Goal: Information Seeking & Learning: Compare options

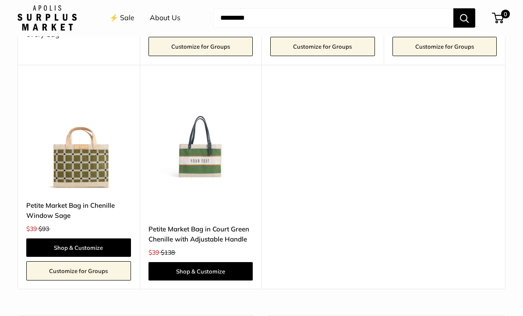
scroll to position [1514, 0]
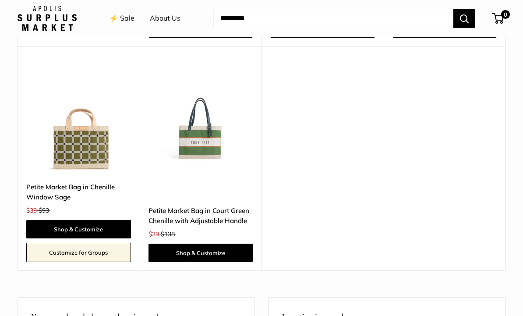
click at [105, 182] on link "Petite Market Bag in Chenille Window Sage" at bounding box center [78, 192] width 105 height 21
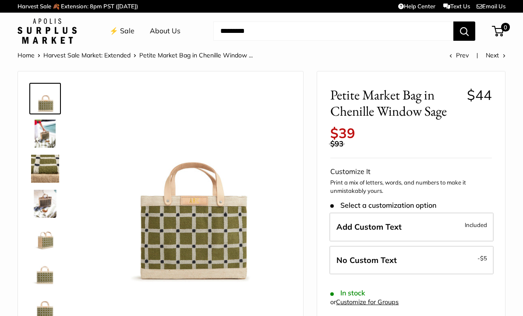
click at [35, 128] on img at bounding box center [45, 134] width 28 height 28
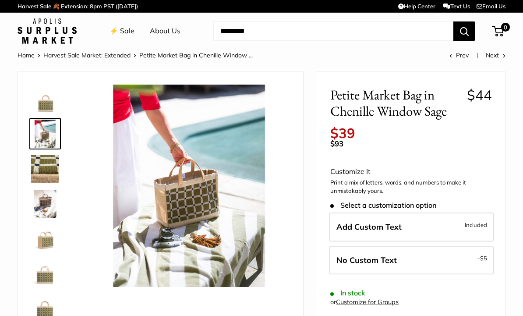
click at [47, 209] on img at bounding box center [45, 204] width 28 height 28
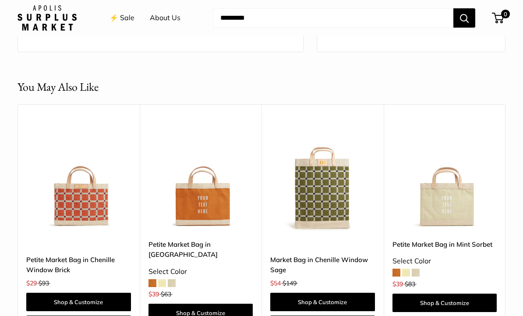
scroll to position [761, 0]
click at [95, 172] on img at bounding box center [78, 178] width 105 height 105
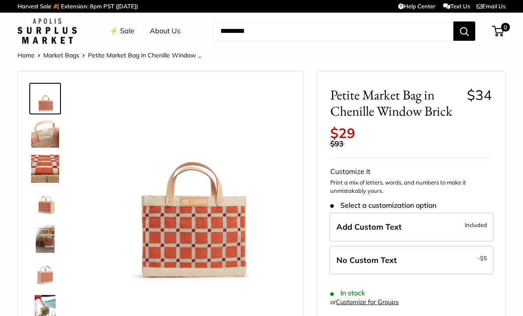
click at [46, 237] on img at bounding box center [45, 239] width 28 height 28
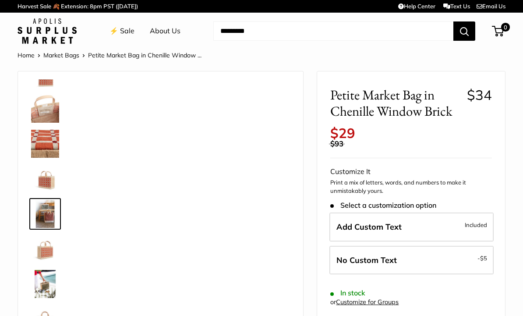
scroll to position [27, 0]
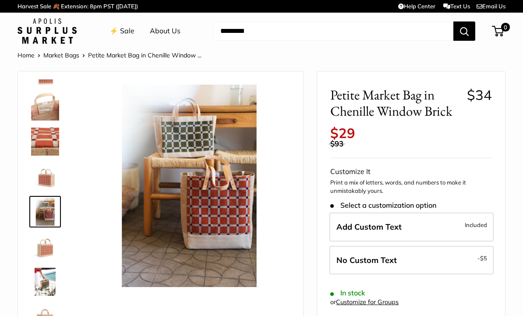
click at [51, 285] on img at bounding box center [45, 282] width 28 height 28
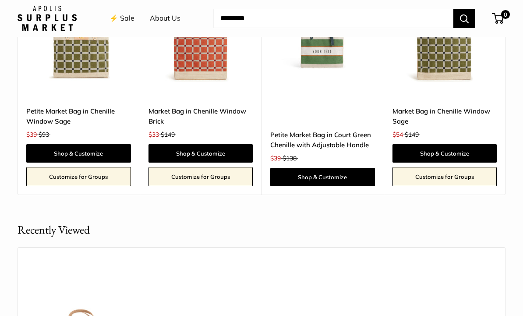
scroll to position [910, 0]
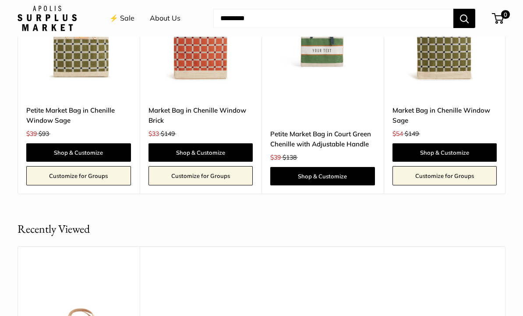
click at [362, 129] on link "Petite Market Bag in Court Green Chenille with Adjustable Handle" at bounding box center [322, 139] width 105 height 21
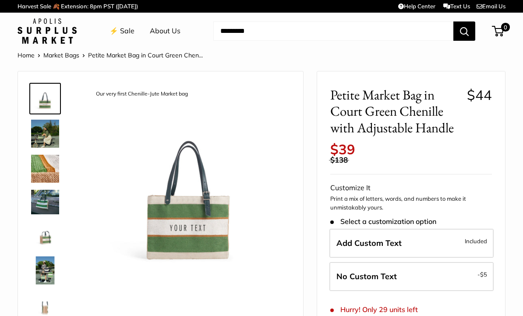
click at [40, 139] on img at bounding box center [45, 134] width 28 height 28
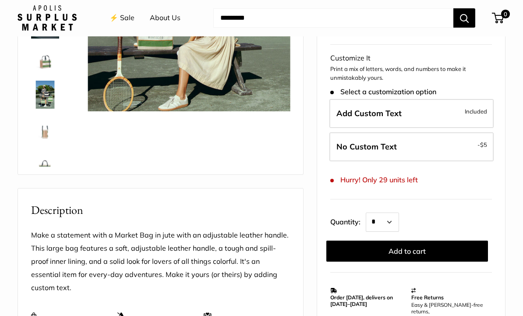
scroll to position [176, 0]
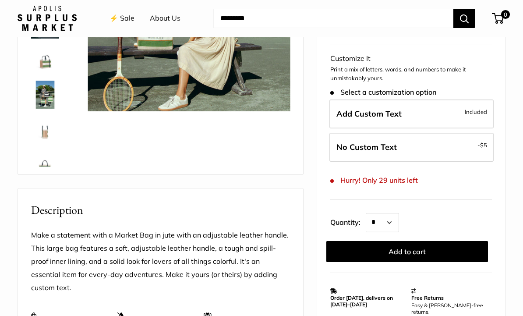
click at [42, 96] on img at bounding box center [45, 95] width 28 height 28
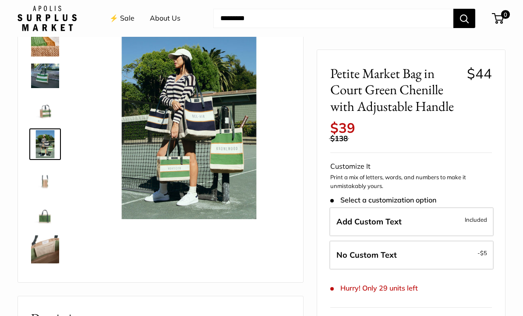
scroll to position [67, 0]
click at [46, 76] on img at bounding box center [45, 76] width 28 height 24
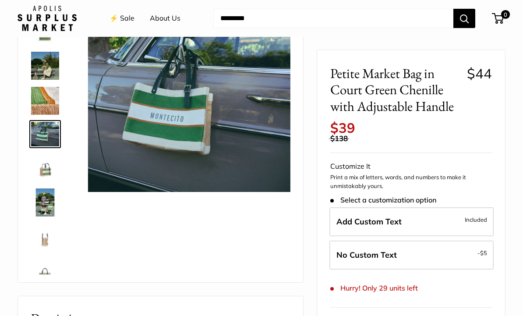
scroll to position [0, 0]
